Goal: Obtain resource: Obtain resource

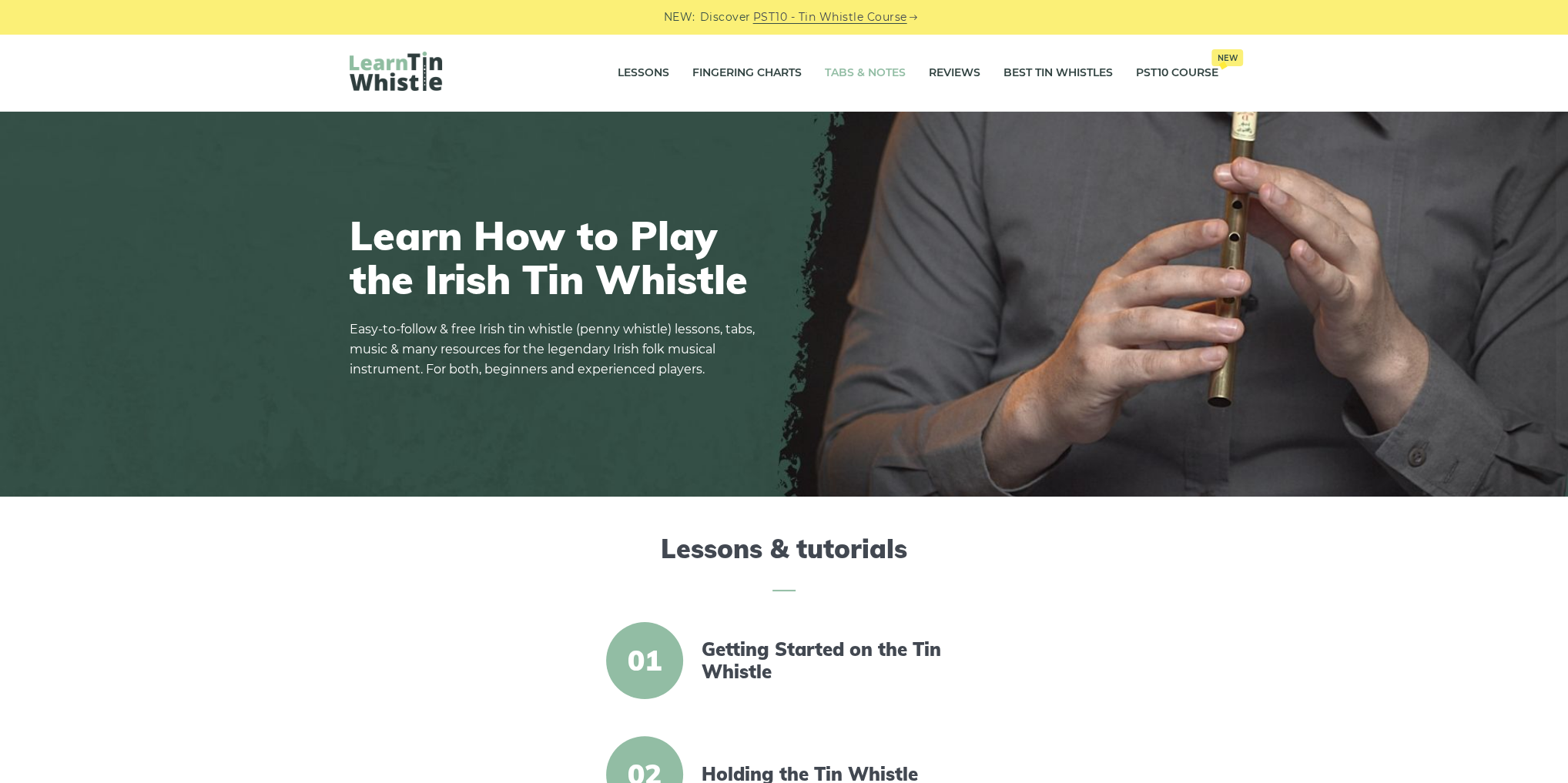
click at [864, 73] on link "Tabs & Notes" at bounding box center [865, 74] width 81 height 39
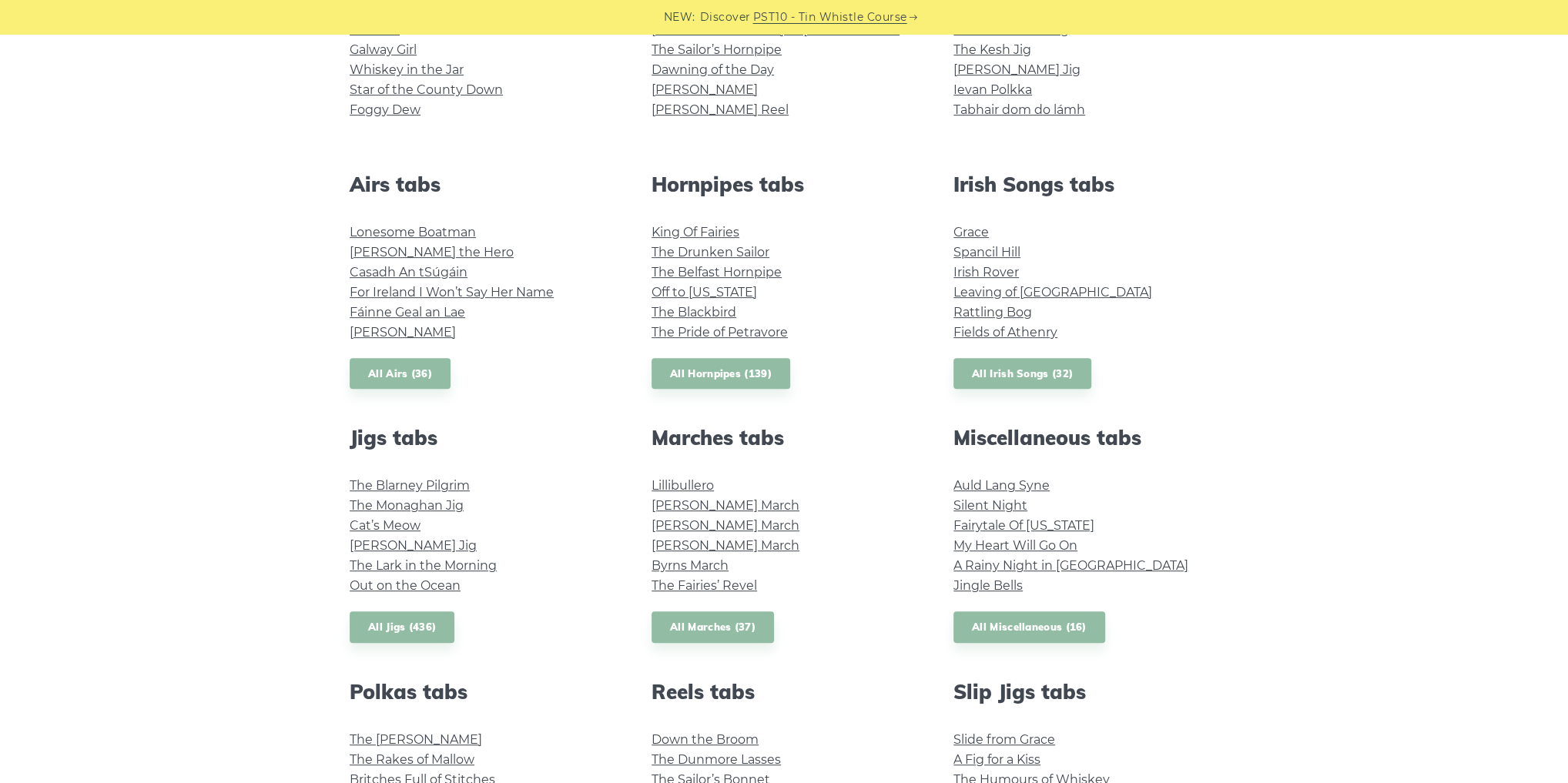
scroll to position [493, 0]
click at [410, 371] on link "All Airs (36)" at bounding box center [399, 372] width 101 height 32
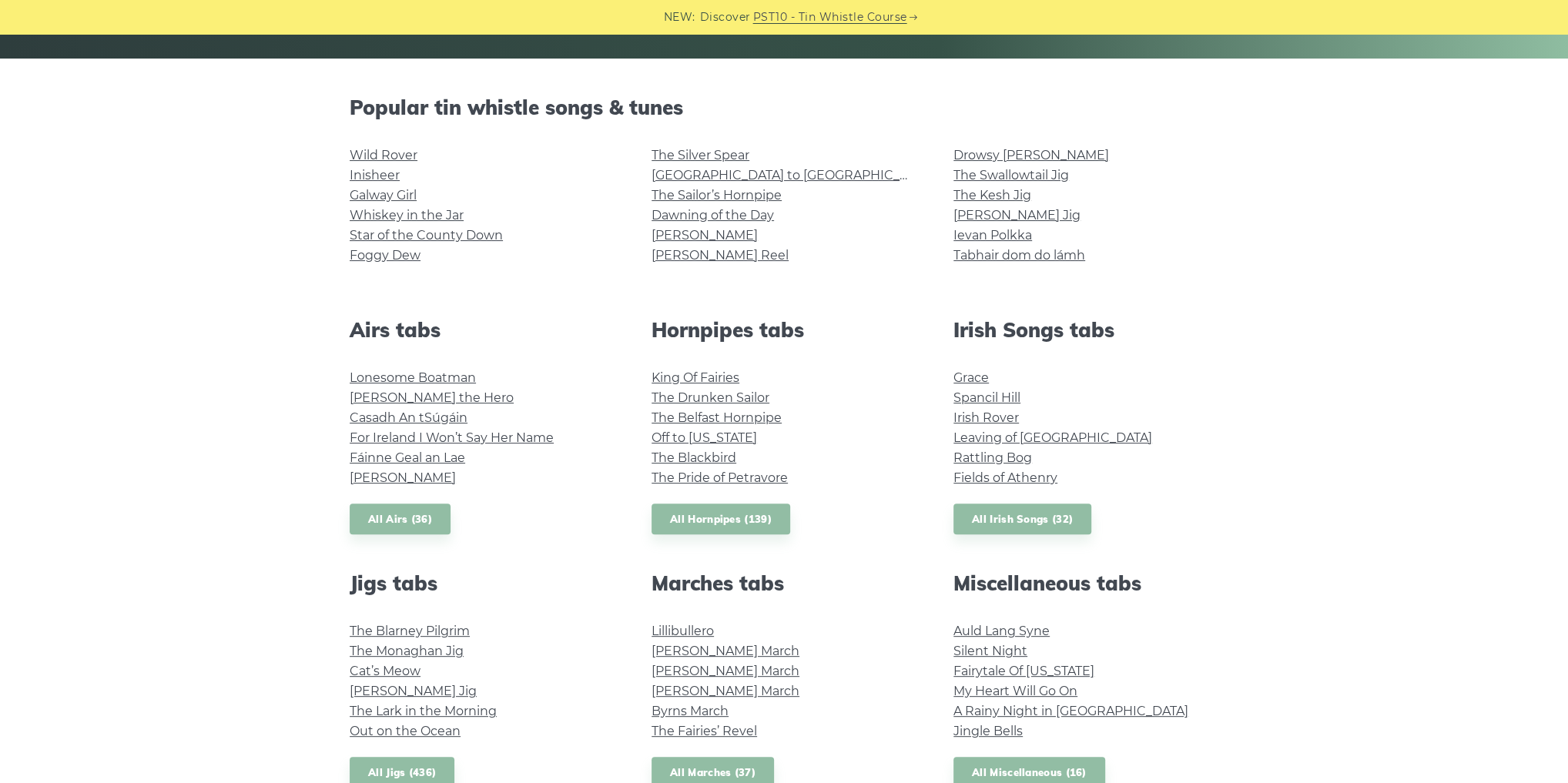
scroll to position [370, 0]
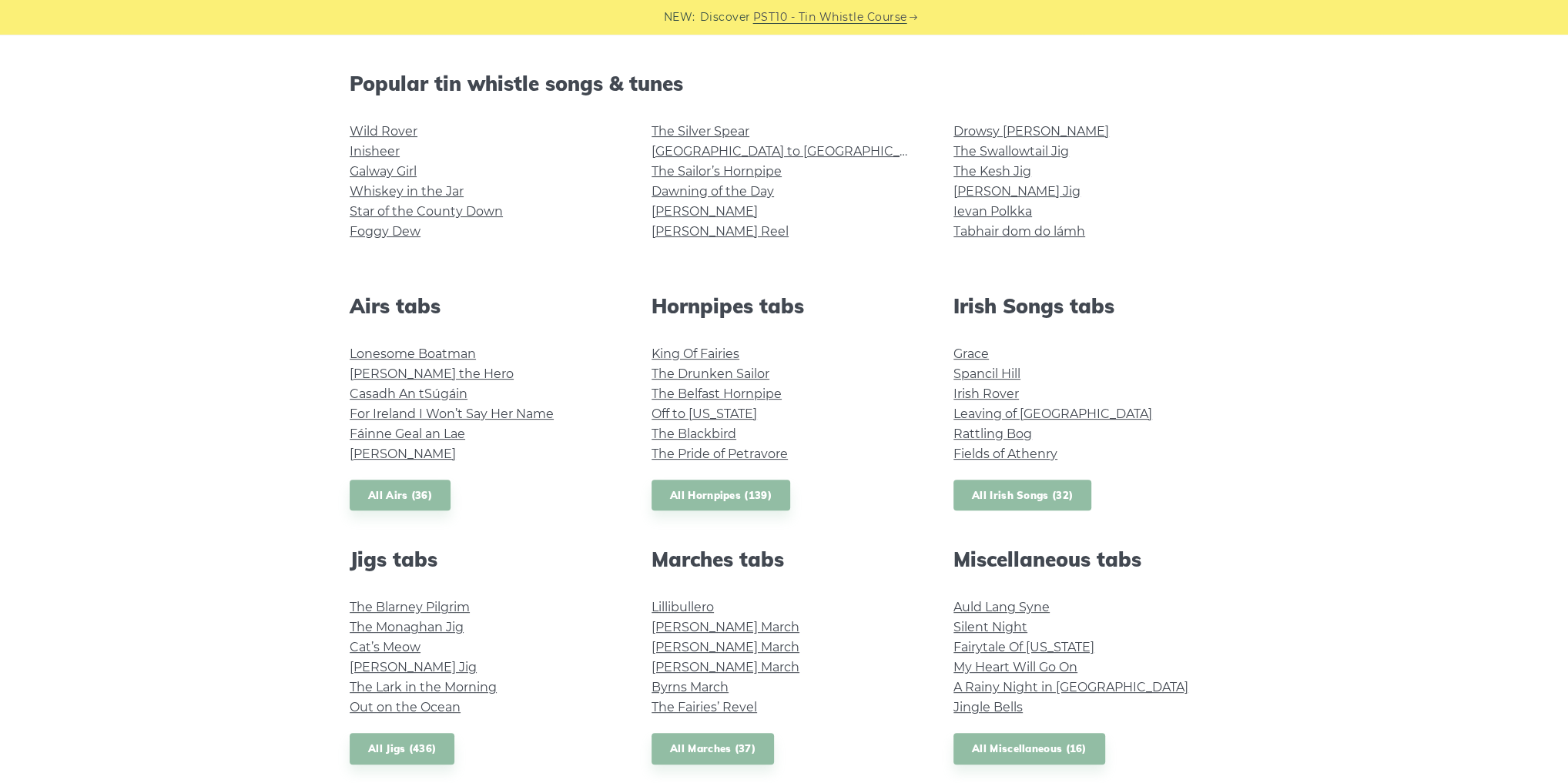
click at [1021, 504] on link "All Irish Songs (32)" at bounding box center [1022, 496] width 138 height 32
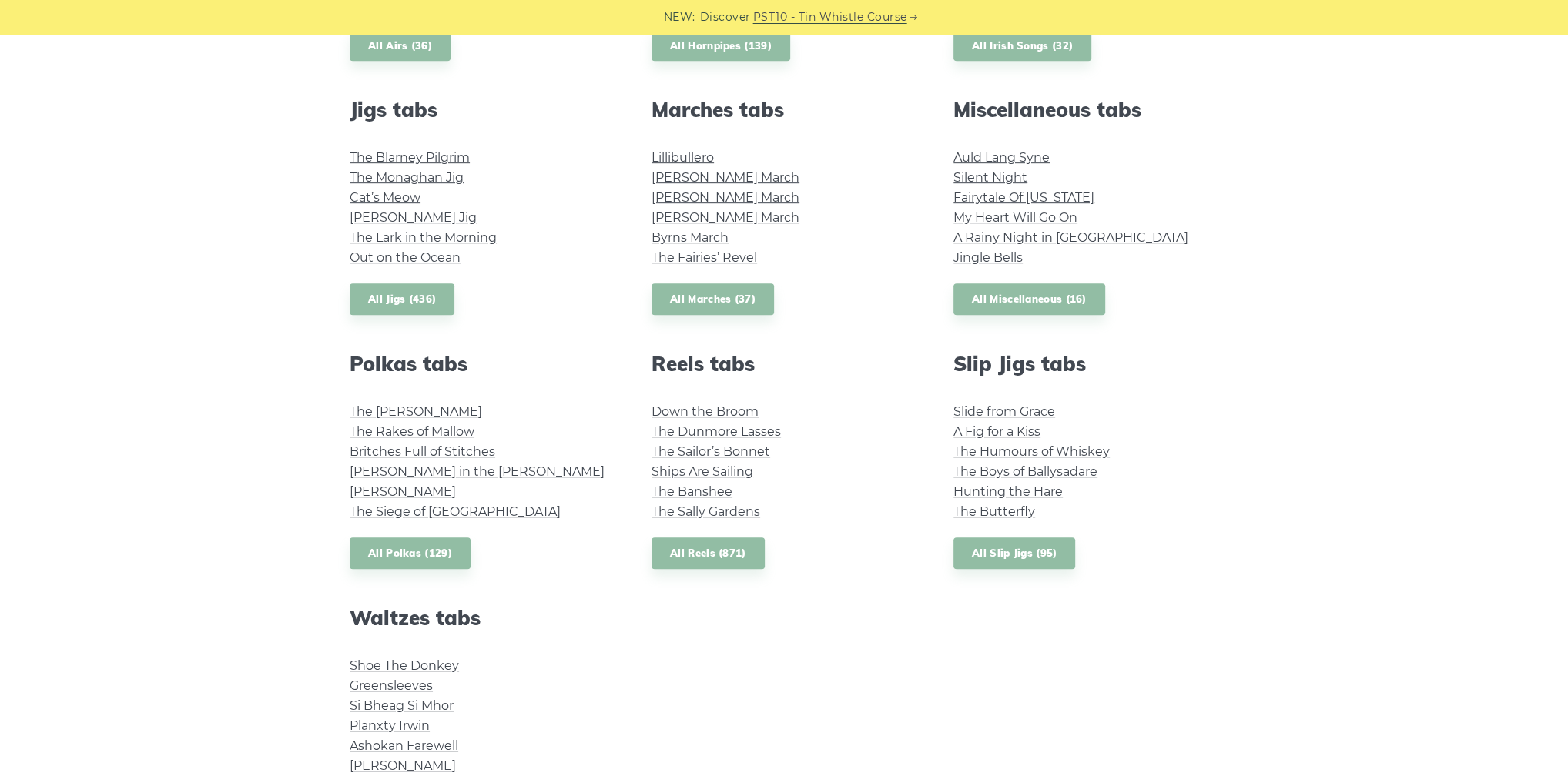
scroll to position [1048, 0]
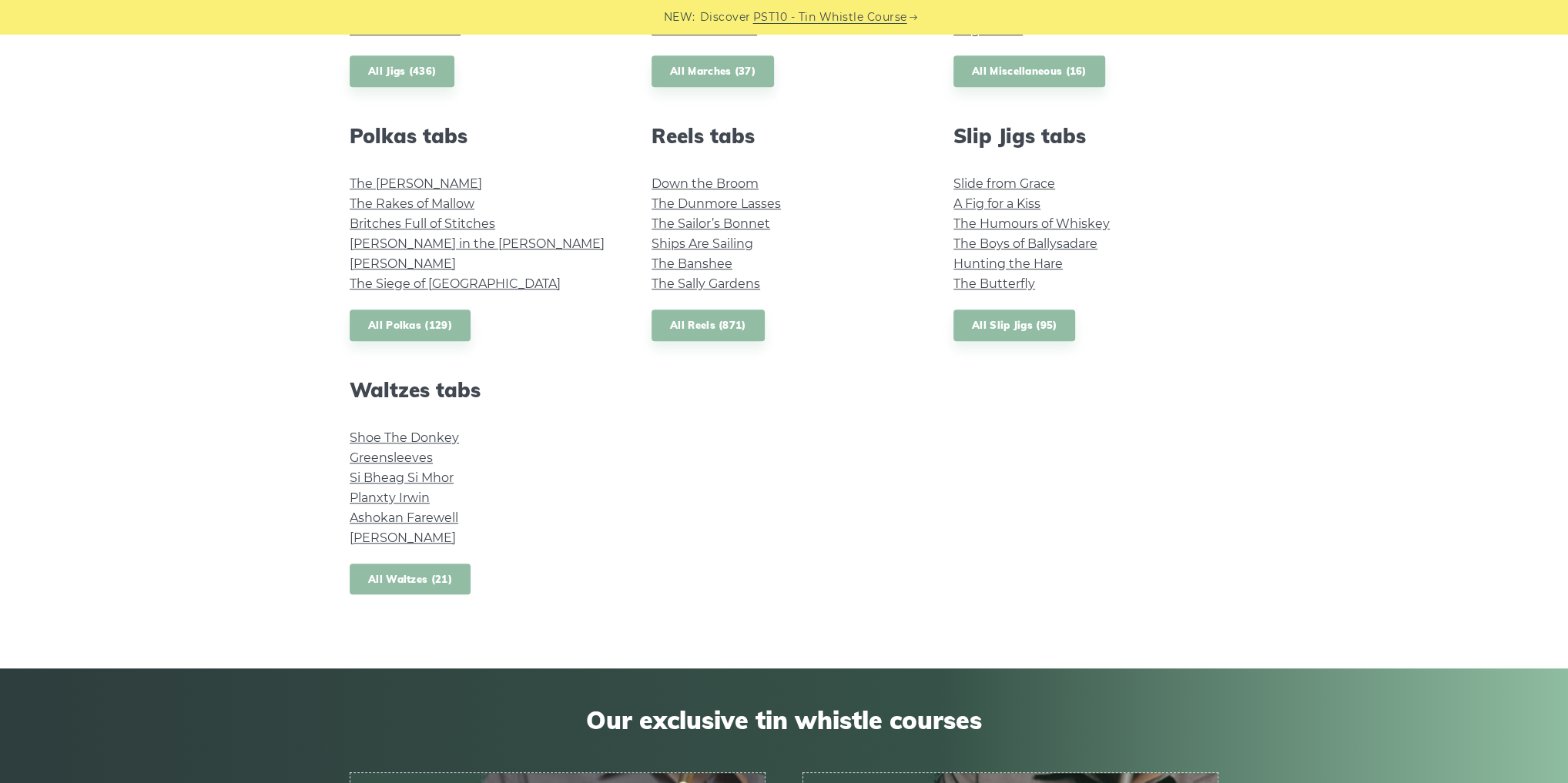
click at [429, 582] on link "All Waltzes (21)" at bounding box center [410, 580] width 121 height 32
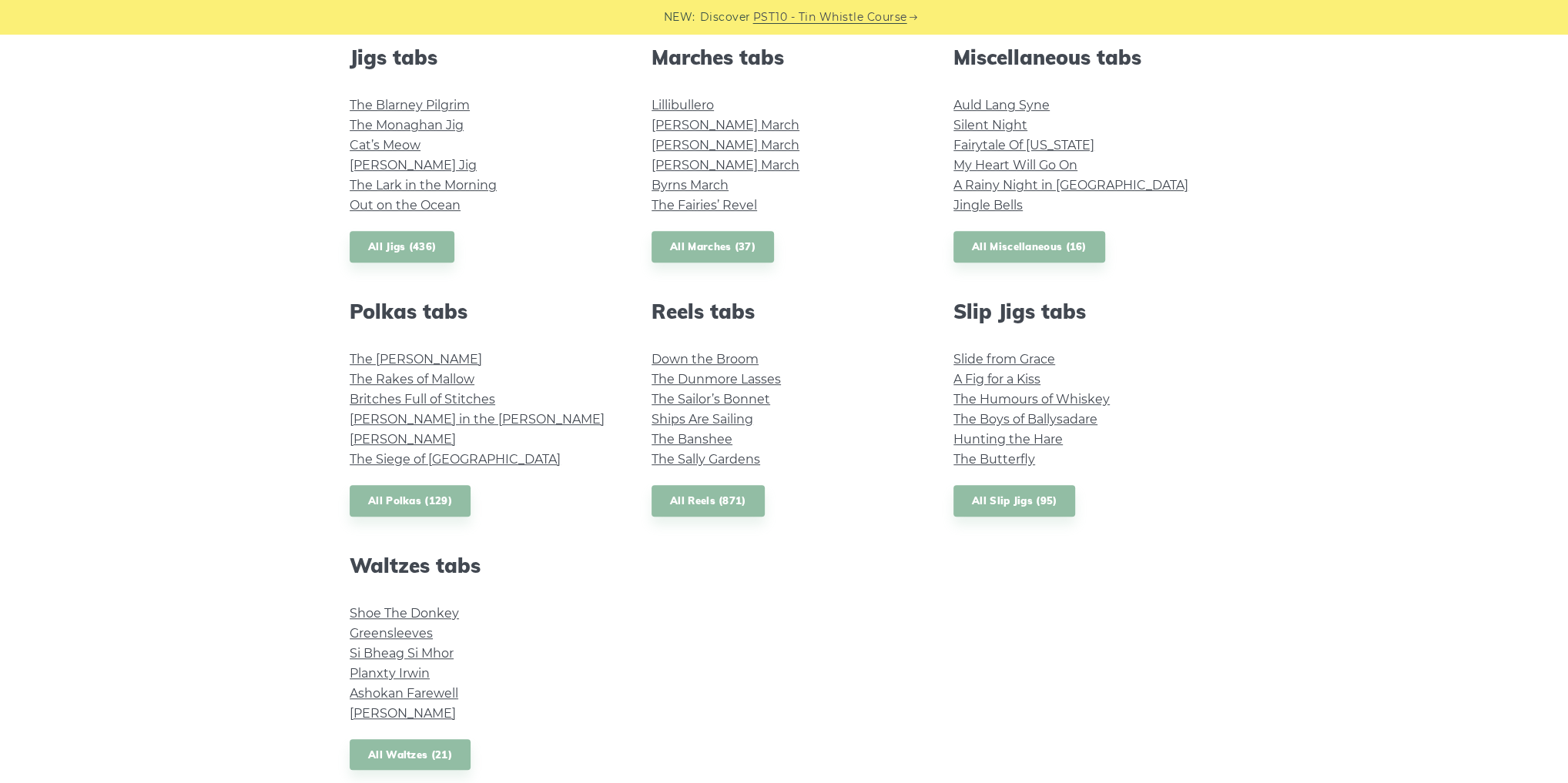
scroll to position [924, 0]
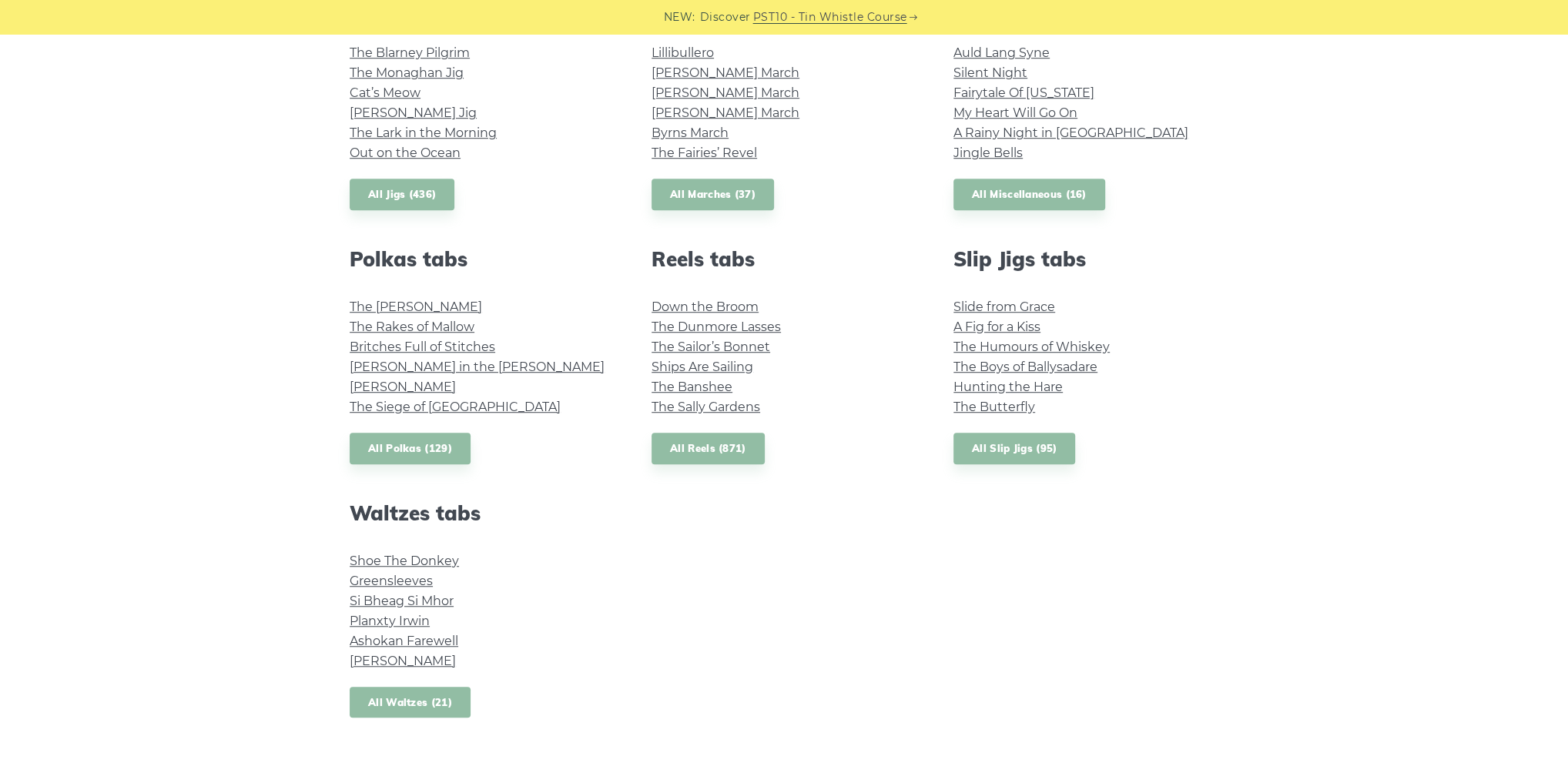
click at [437, 700] on link "All Waltzes (21)" at bounding box center [410, 702] width 121 height 32
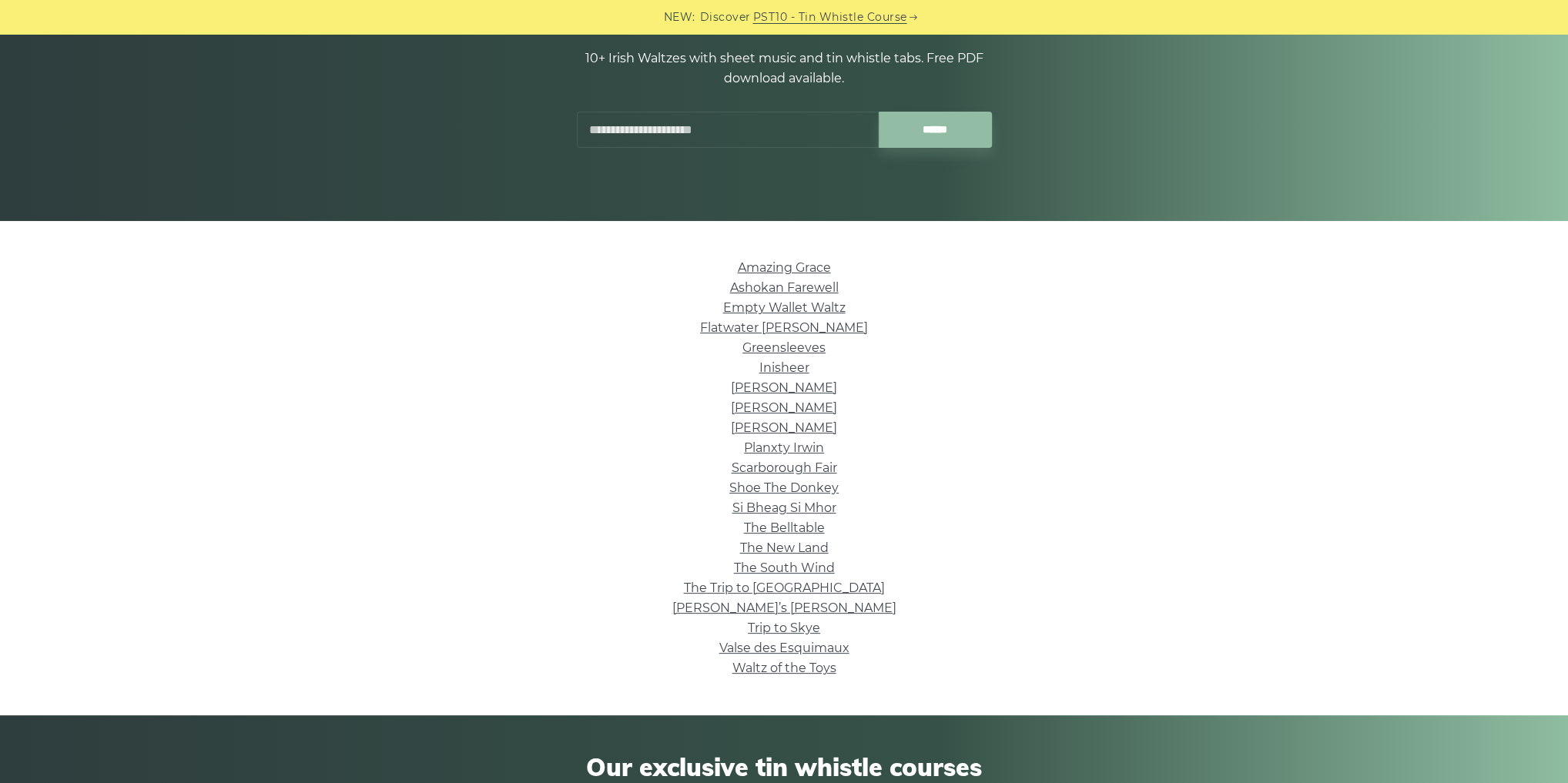
scroll to position [185, 0]
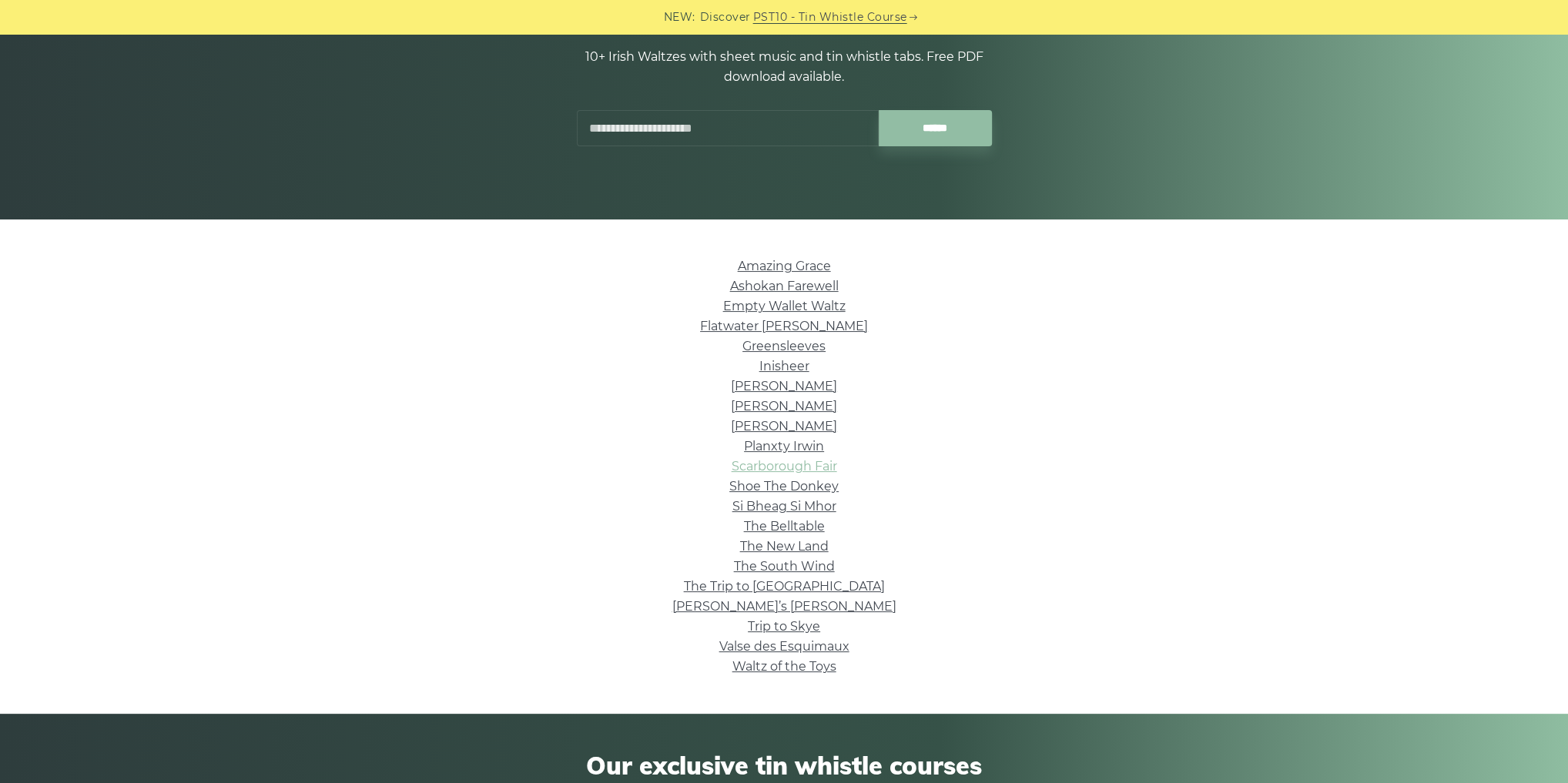
click at [770, 471] on link "Scarborough Fair" at bounding box center [784, 466] width 105 height 15
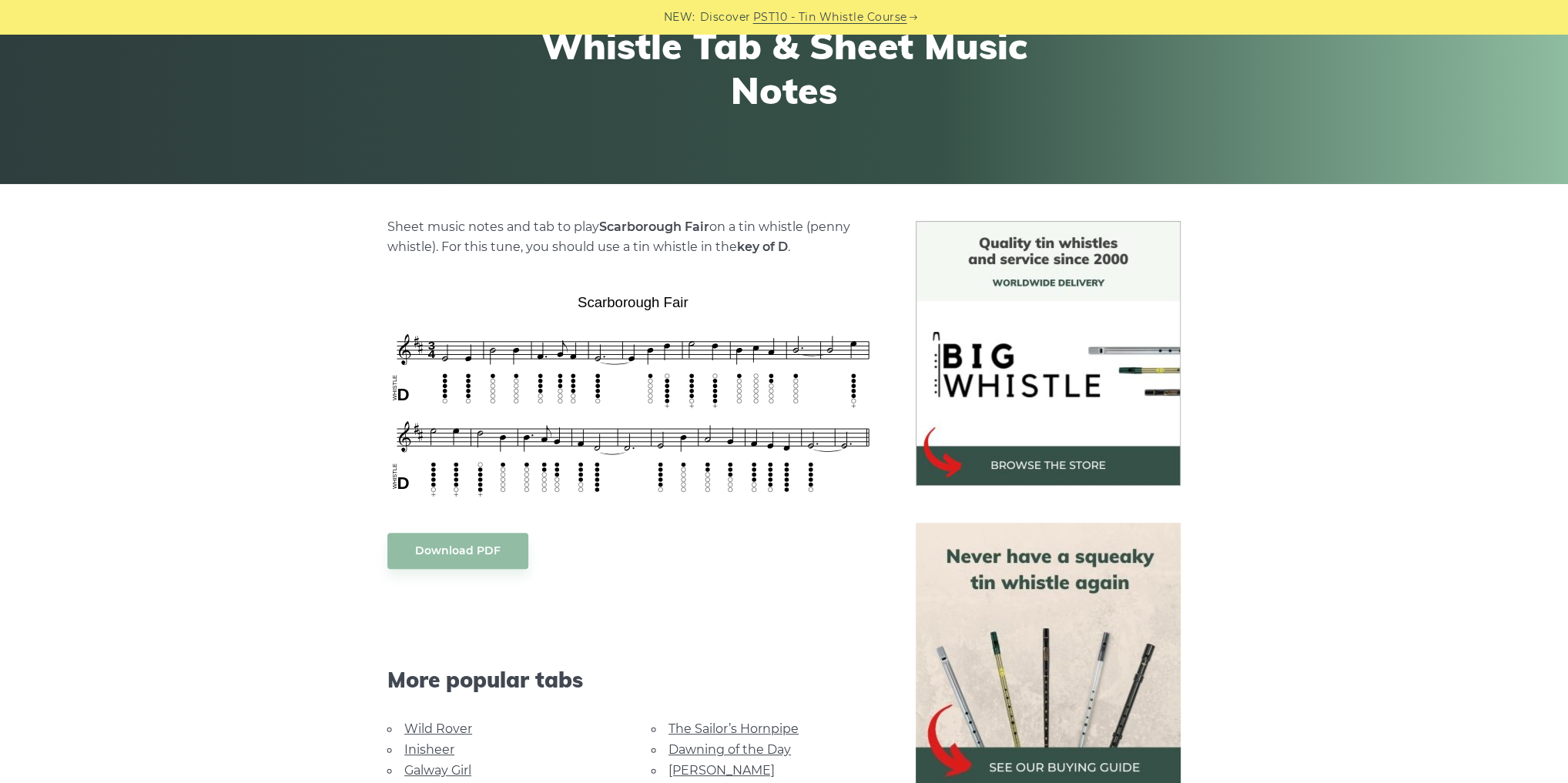
scroll to position [308, 0]
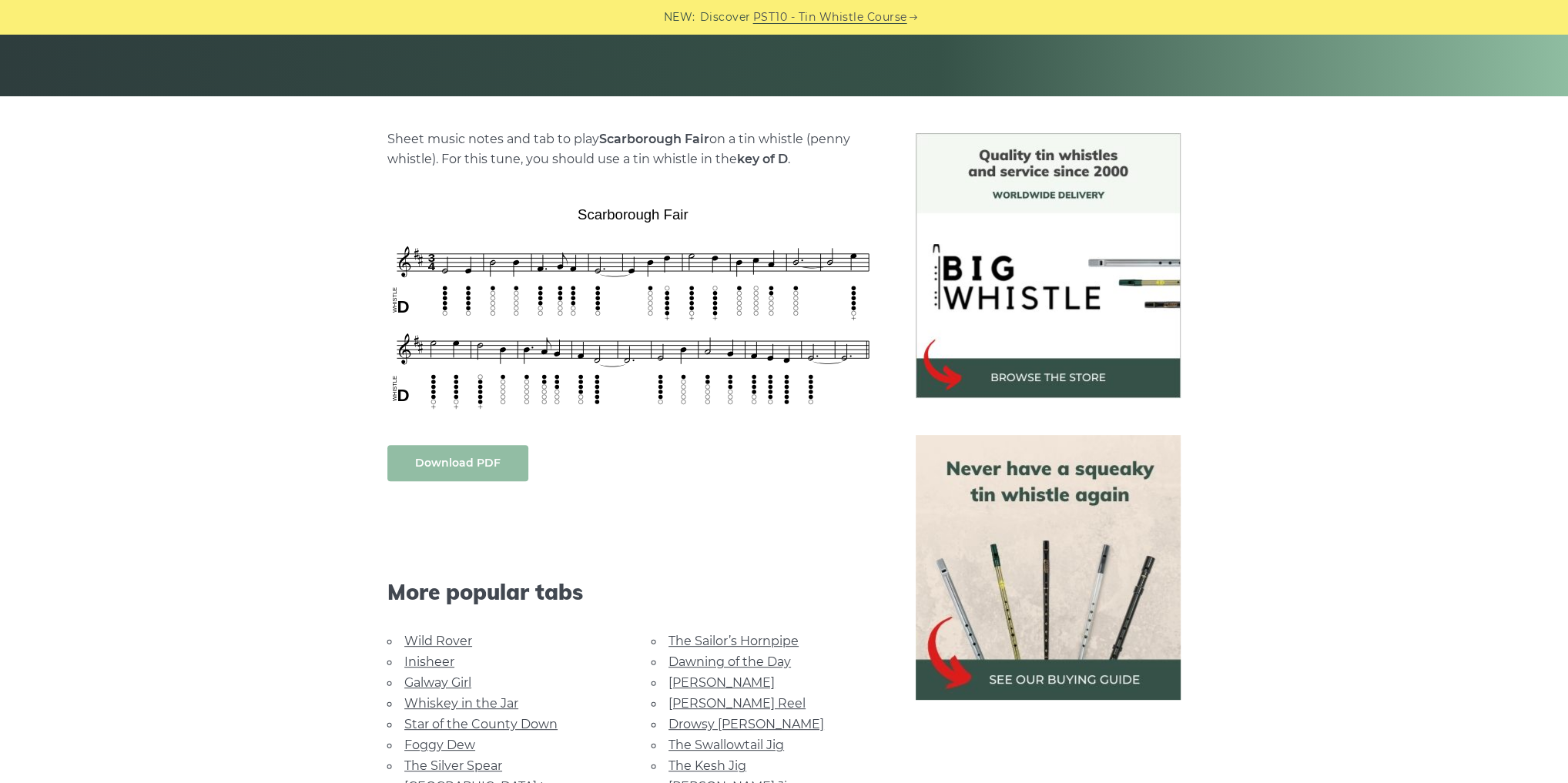
click at [451, 463] on body "NEW: Discover PST10 - Tin Whistle Course Lessons Fingering Charts Tabs & Notes …" at bounding box center [784, 790] width 1568 height 2197
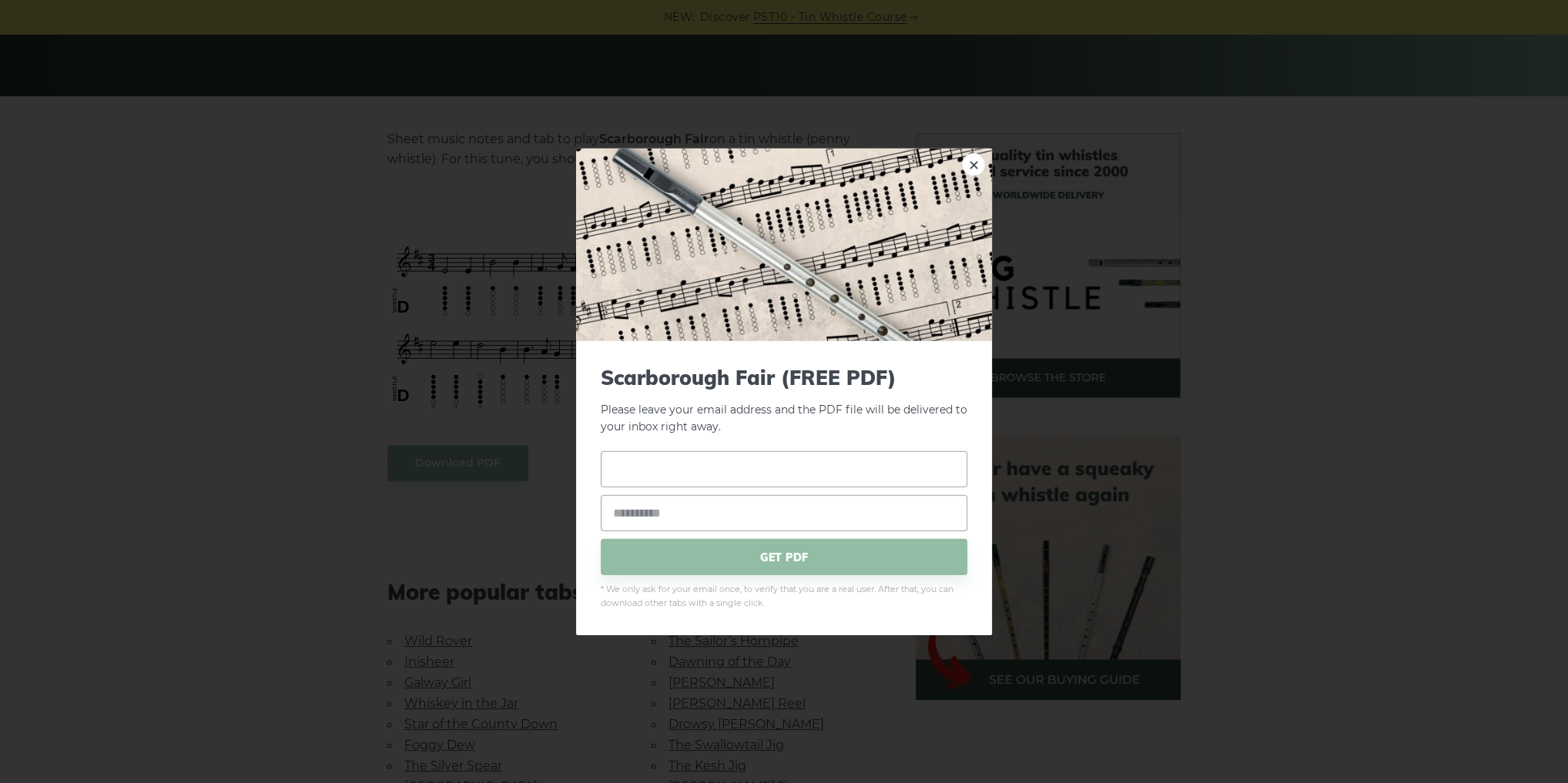
click at [756, 469] on input "text" at bounding box center [784, 469] width 367 height 36
type input "**********"
click at [756, 468] on input "**********" at bounding box center [784, 469] width 367 height 36
type input "*****"
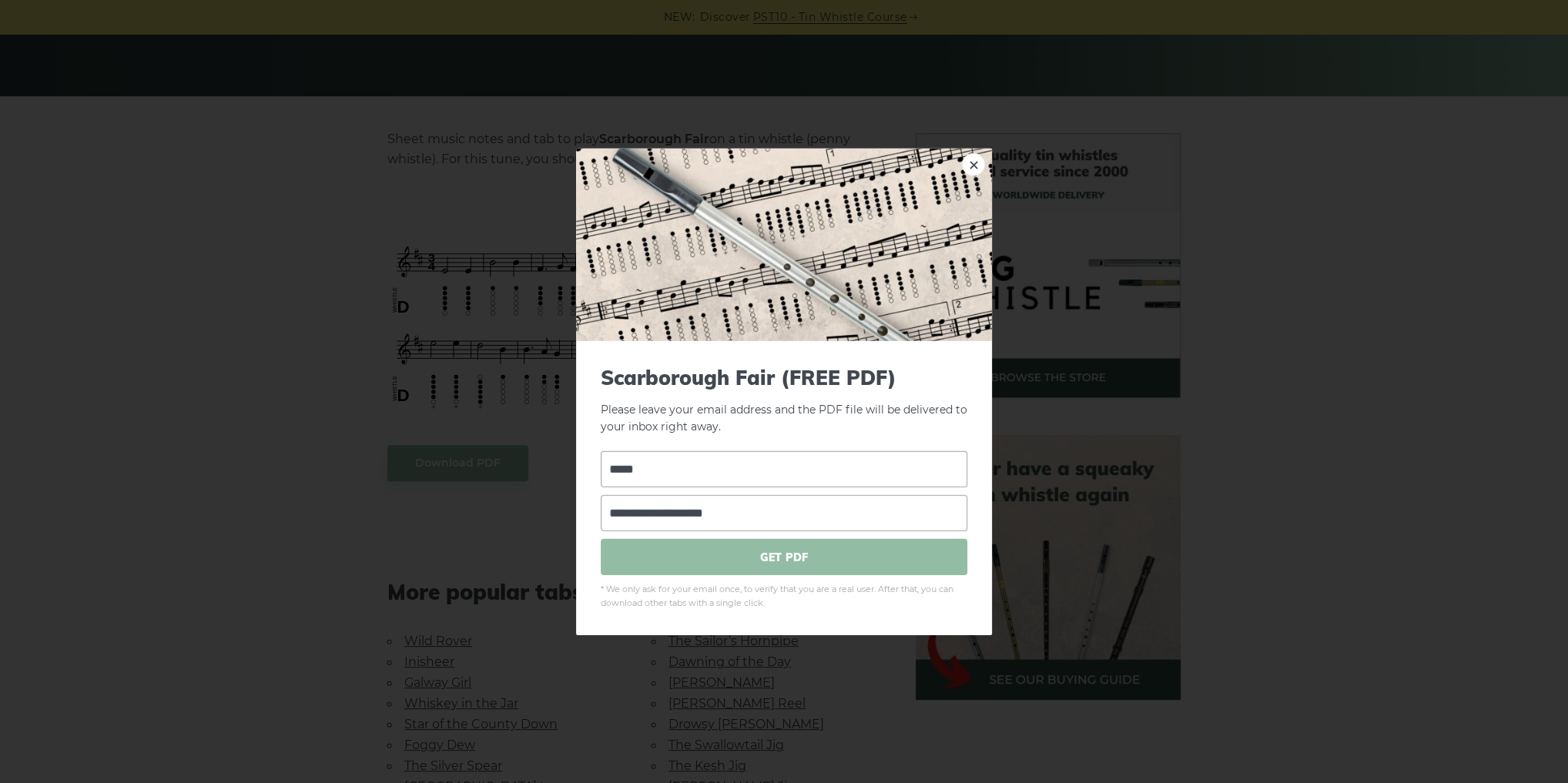
click at [751, 562] on span "GET PDF" at bounding box center [784, 557] width 367 height 36
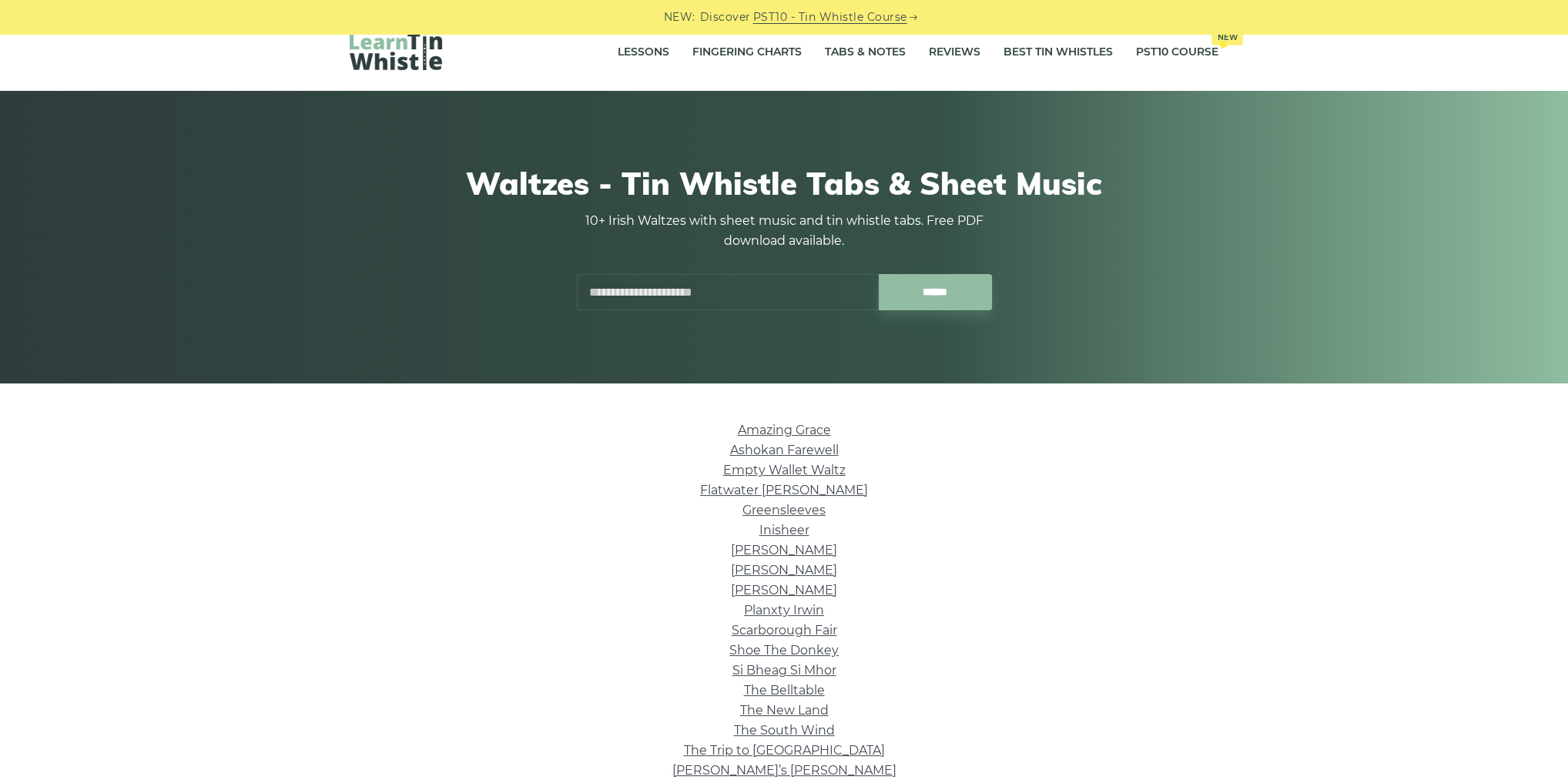
scroll to position [123, 0]
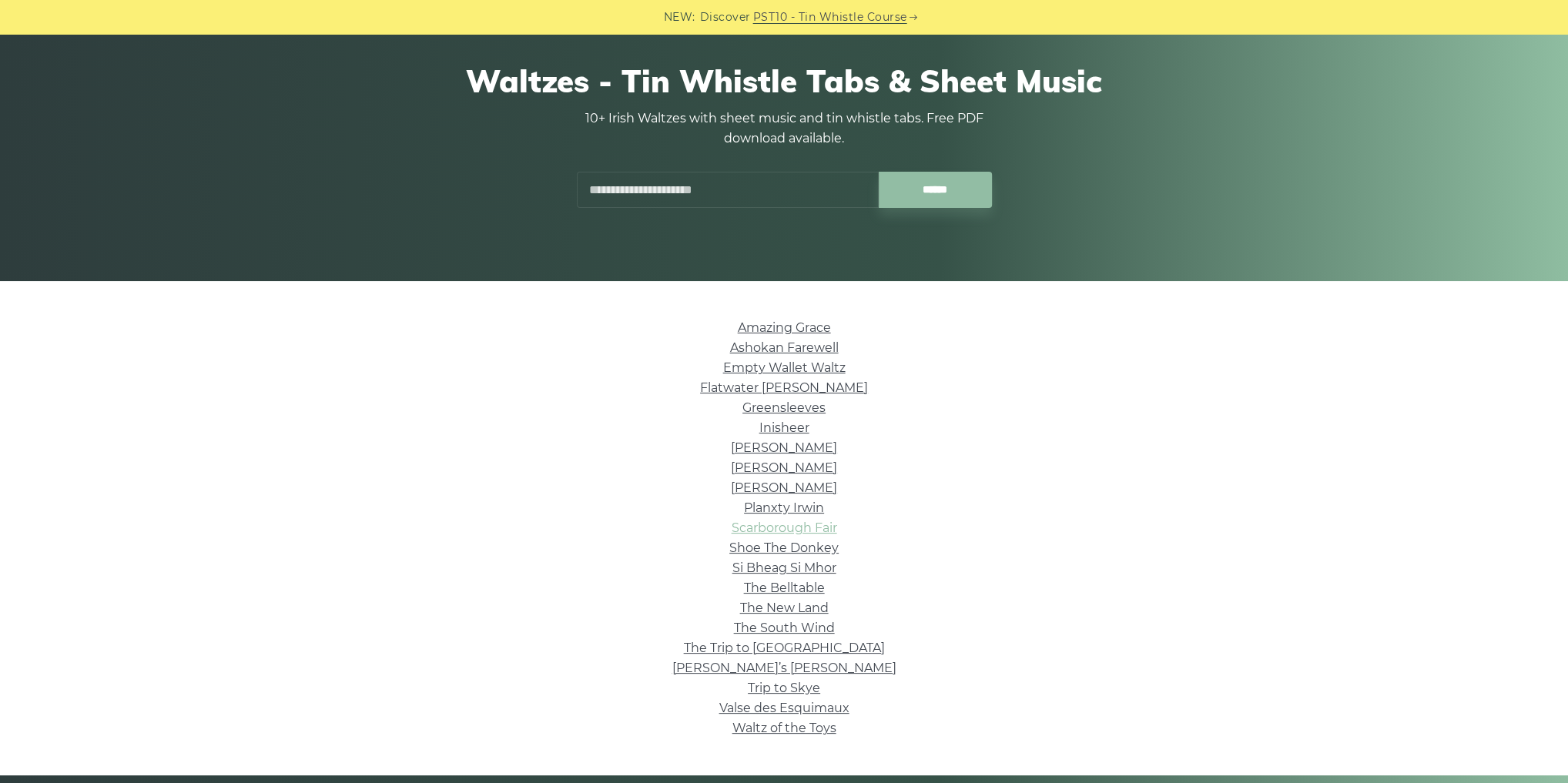
click at [791, 526] on link "Scarborough Fair" at bounding box center [784, 527] width 105 height 15
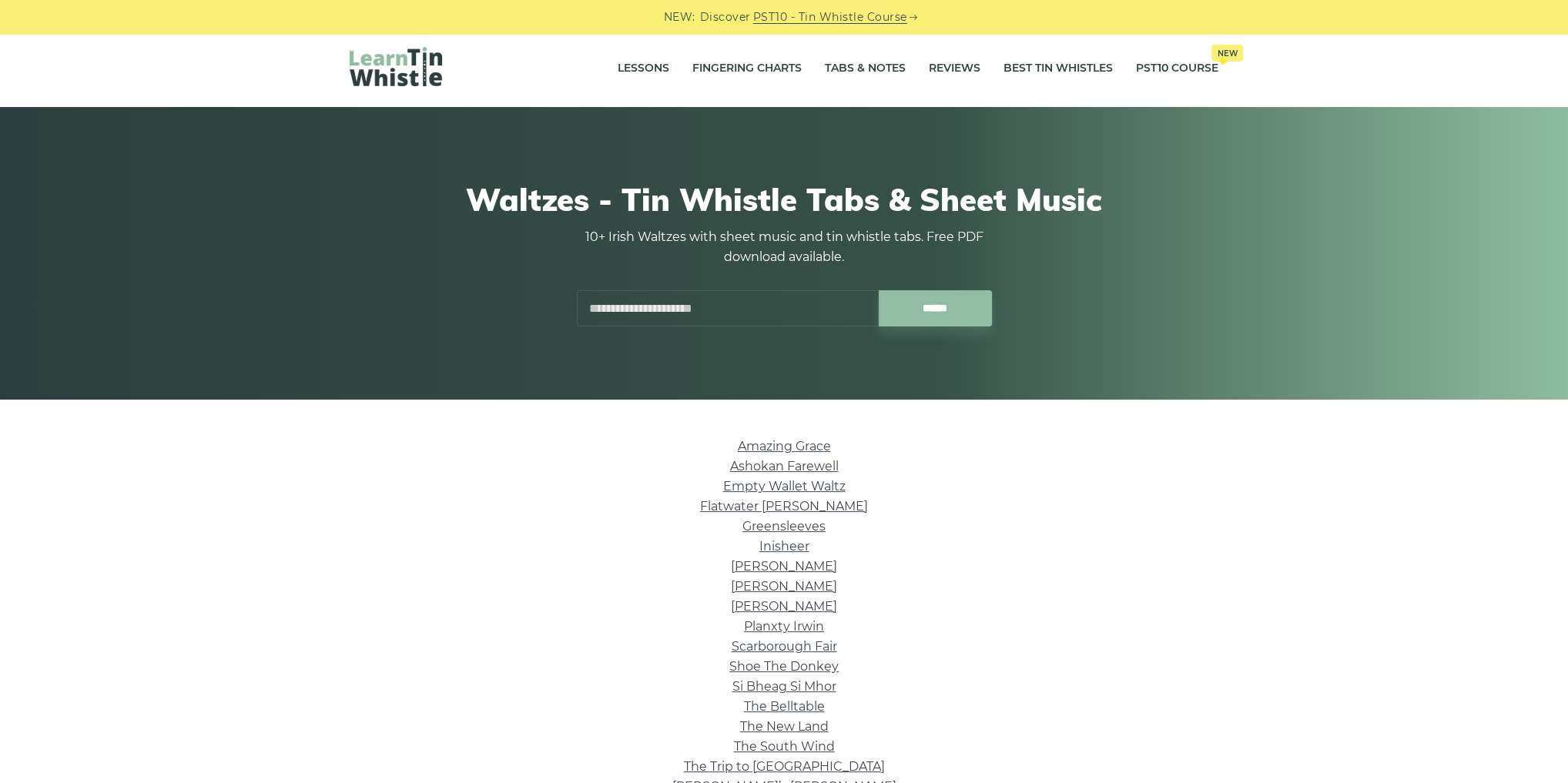
scroll to position [0, 0]
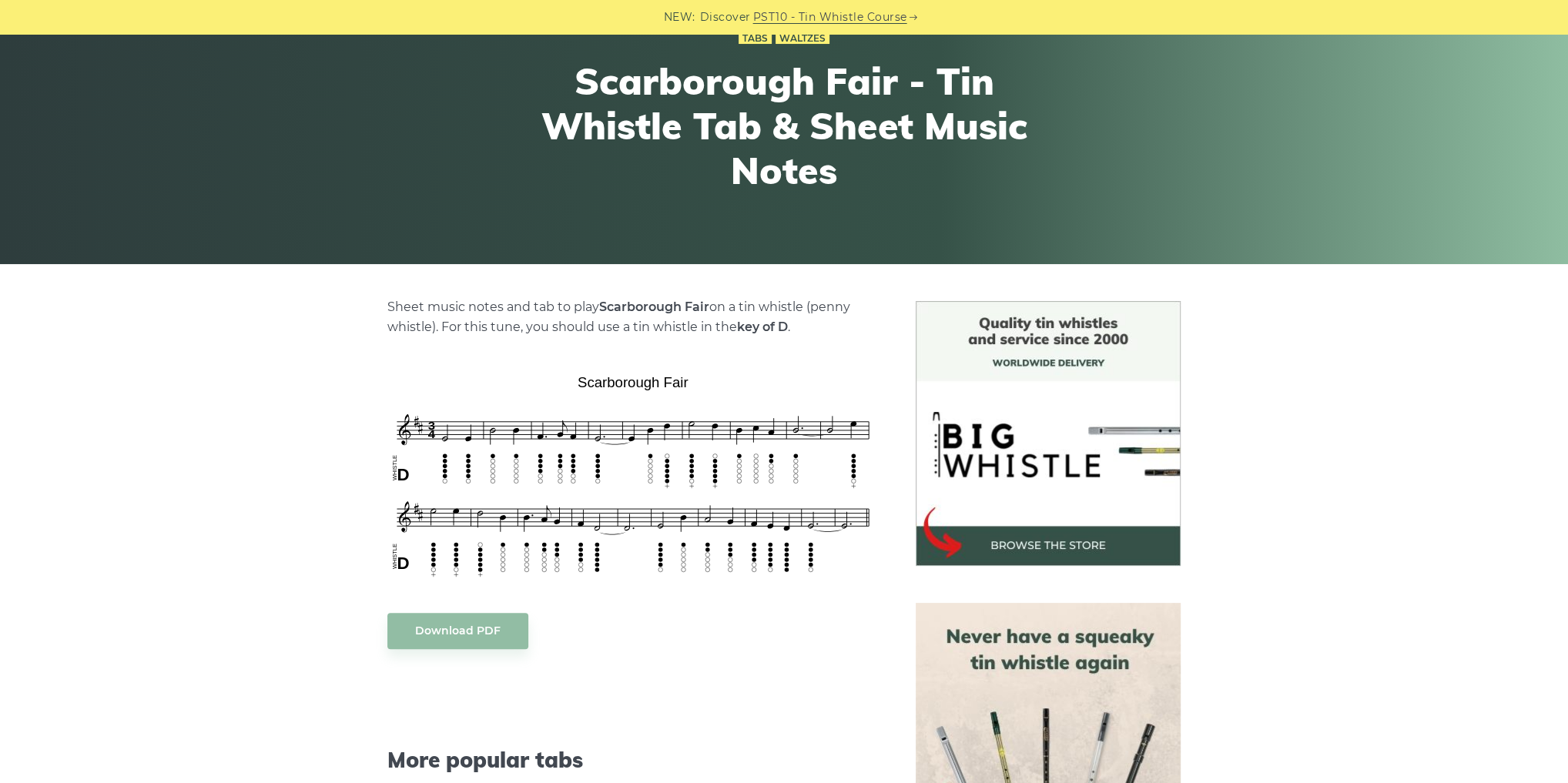
scroll to position [185, 0]
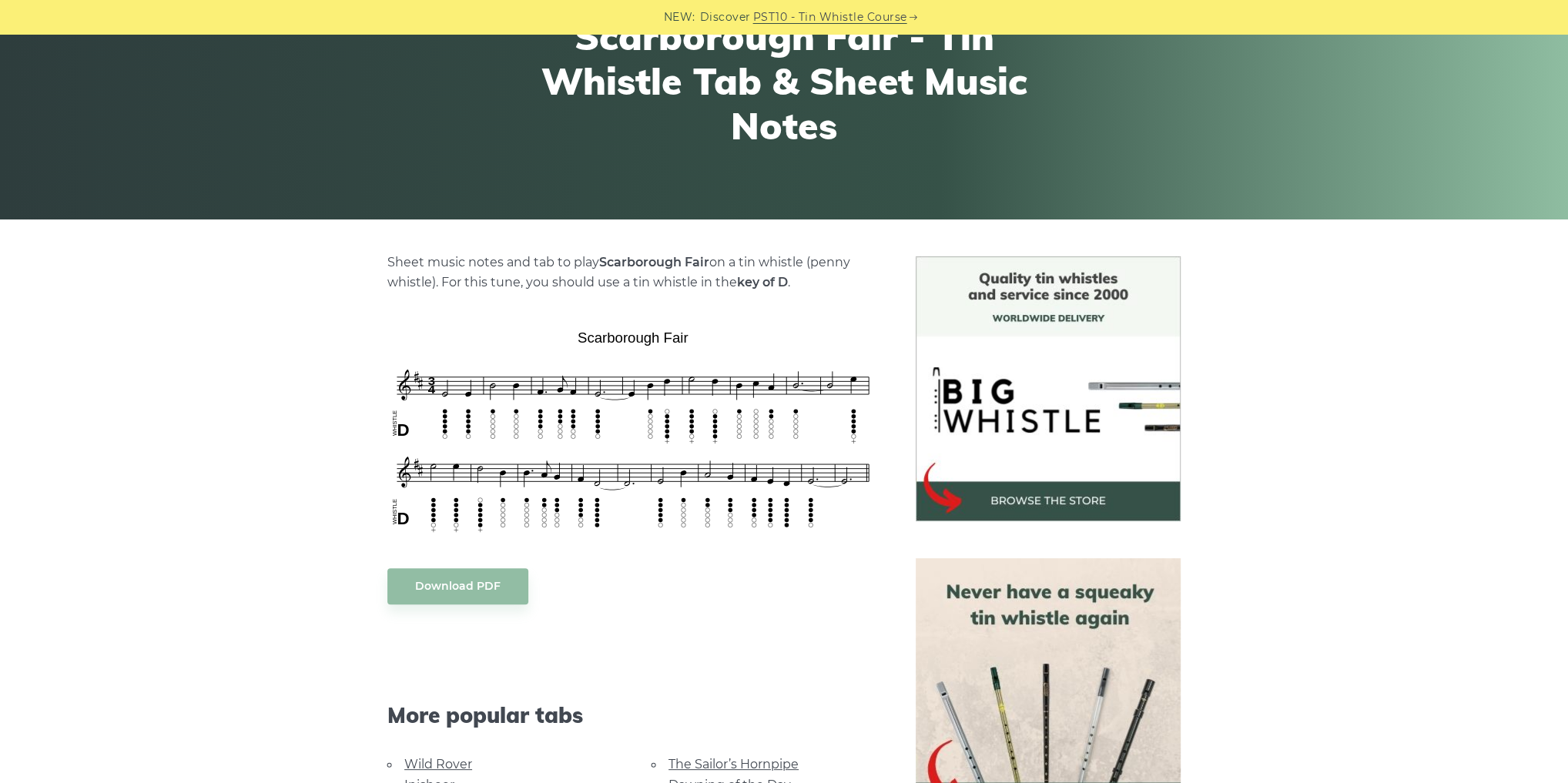
drag, startPoint x: 681, startPoint y: 456, endPoint x: 250, endPoint y: 406, distance: 433.9
click at [250, 406] on div "Sheet music notes and tab to play Scarborough Fair on a tin whistle ([PERSON_NA…" at bounding box center [784, 686] width 1568 height 858
